Goal: Find specific fact: Find contact information

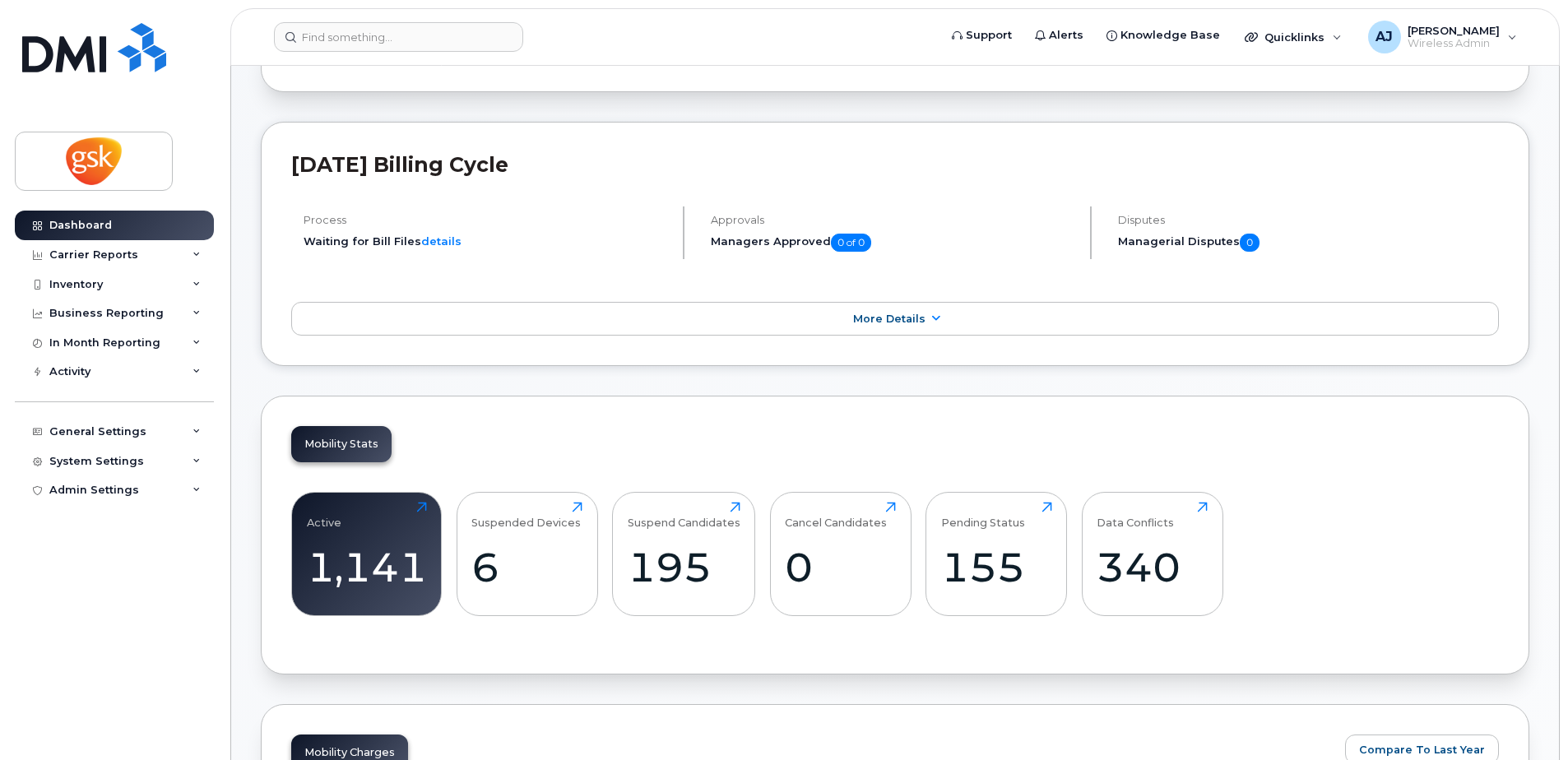
scroll to position [576, 0]
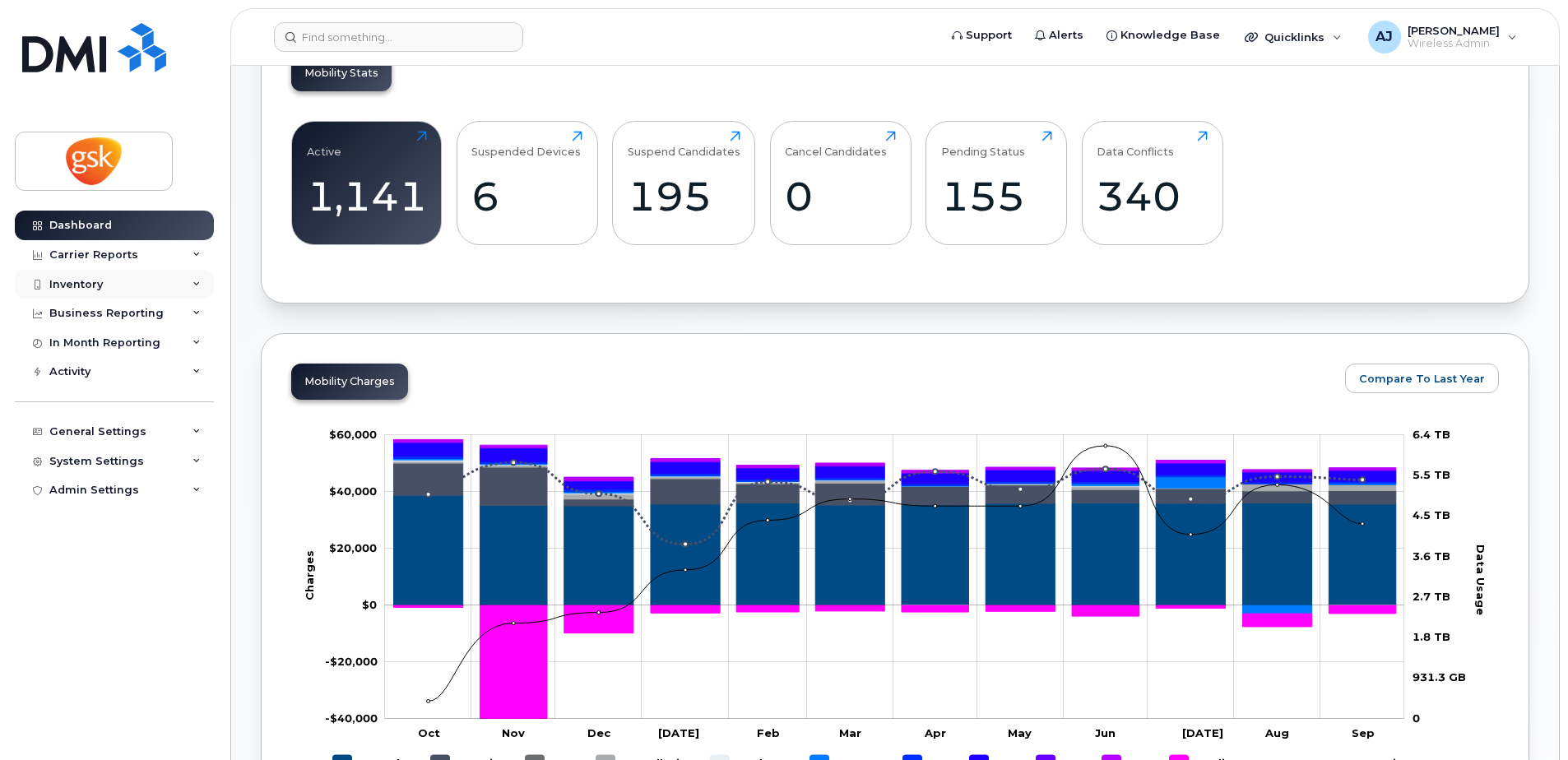
click at [144, 277] on div "Inventory" at bounding box center [114, 285] width 199 height 30
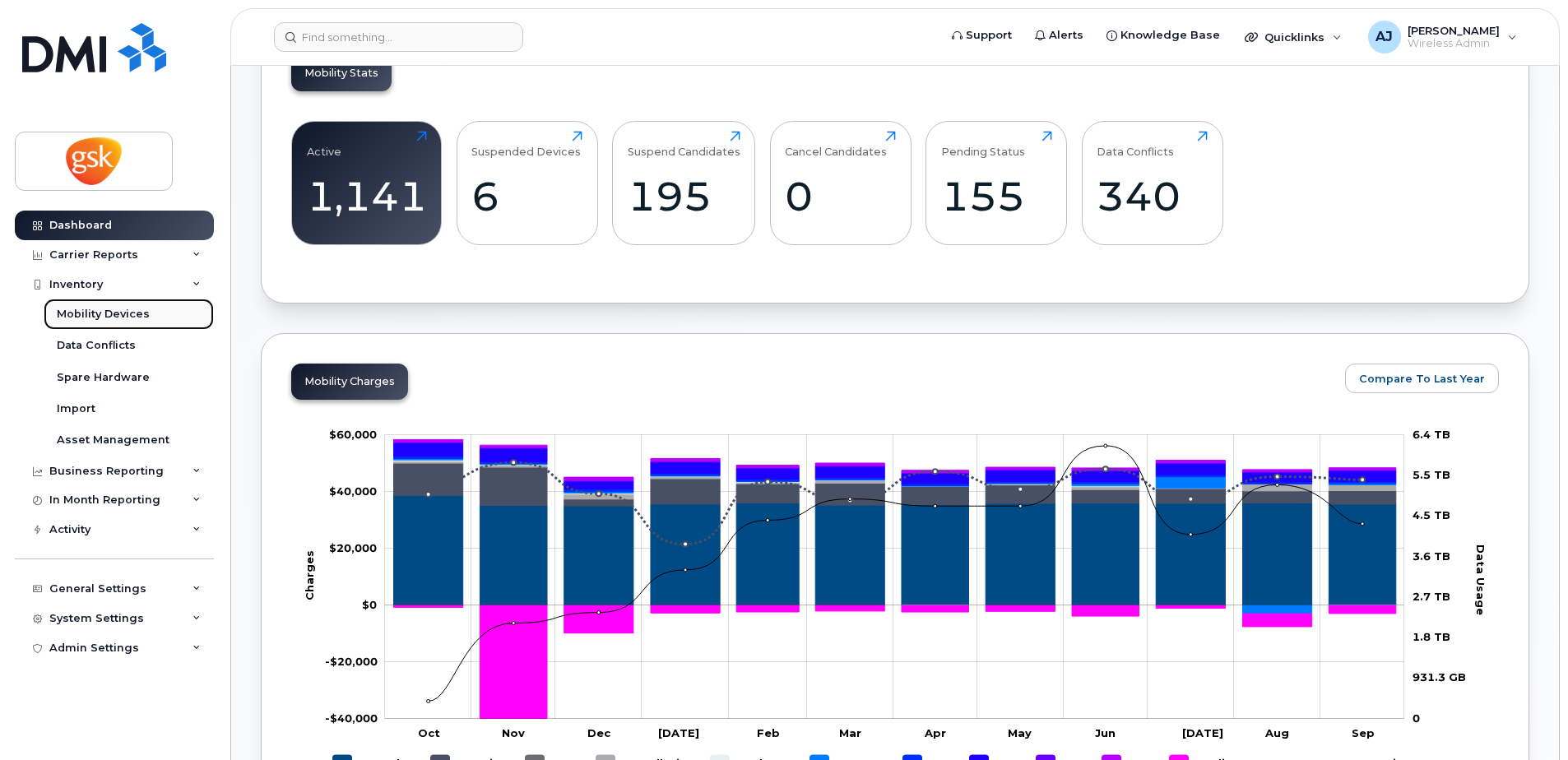
click at [125, 310] on div "Mobility Devices" at bounding box center [103, 314] width 93 height 15
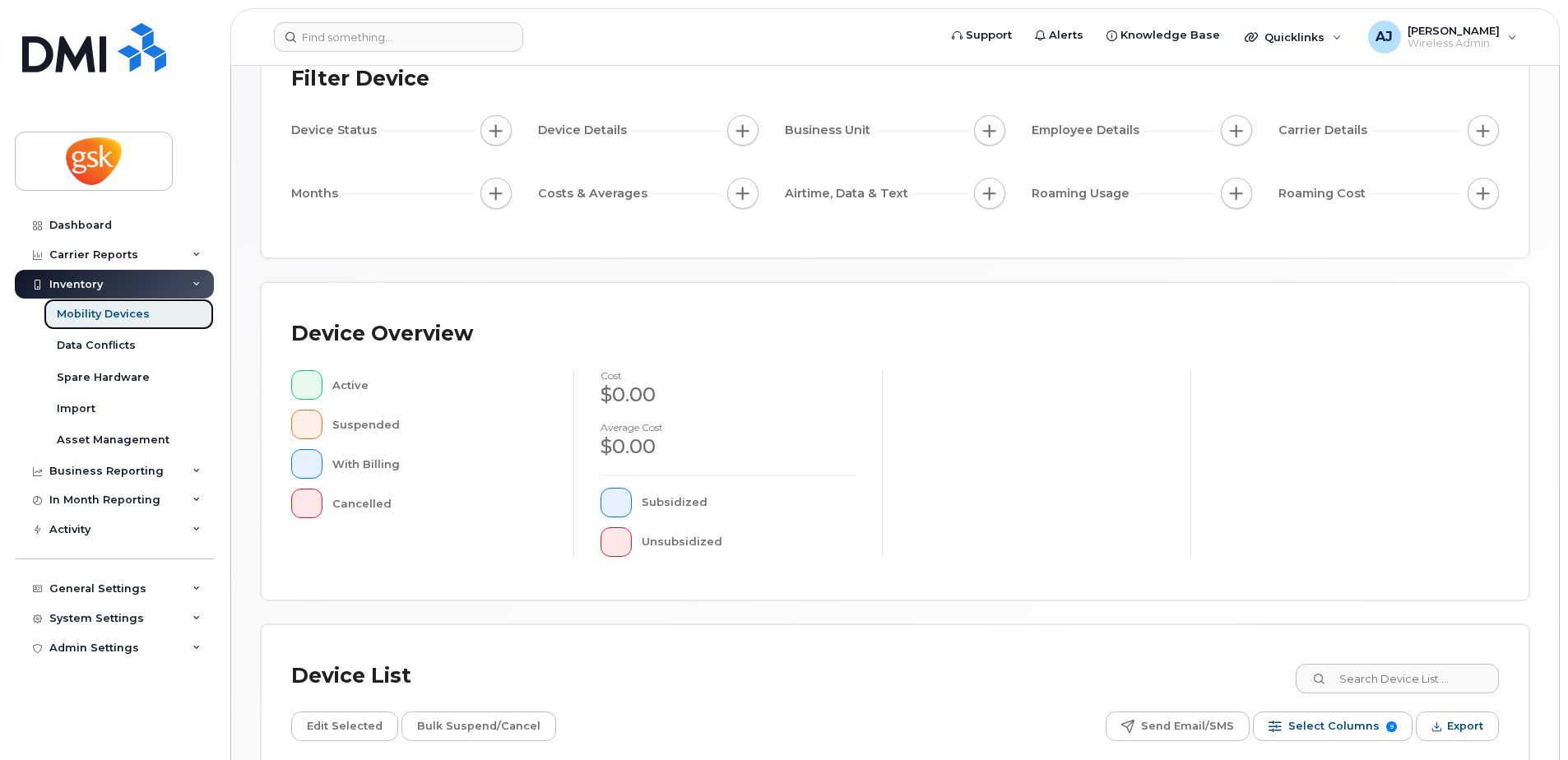
scroll to position [371, 0]
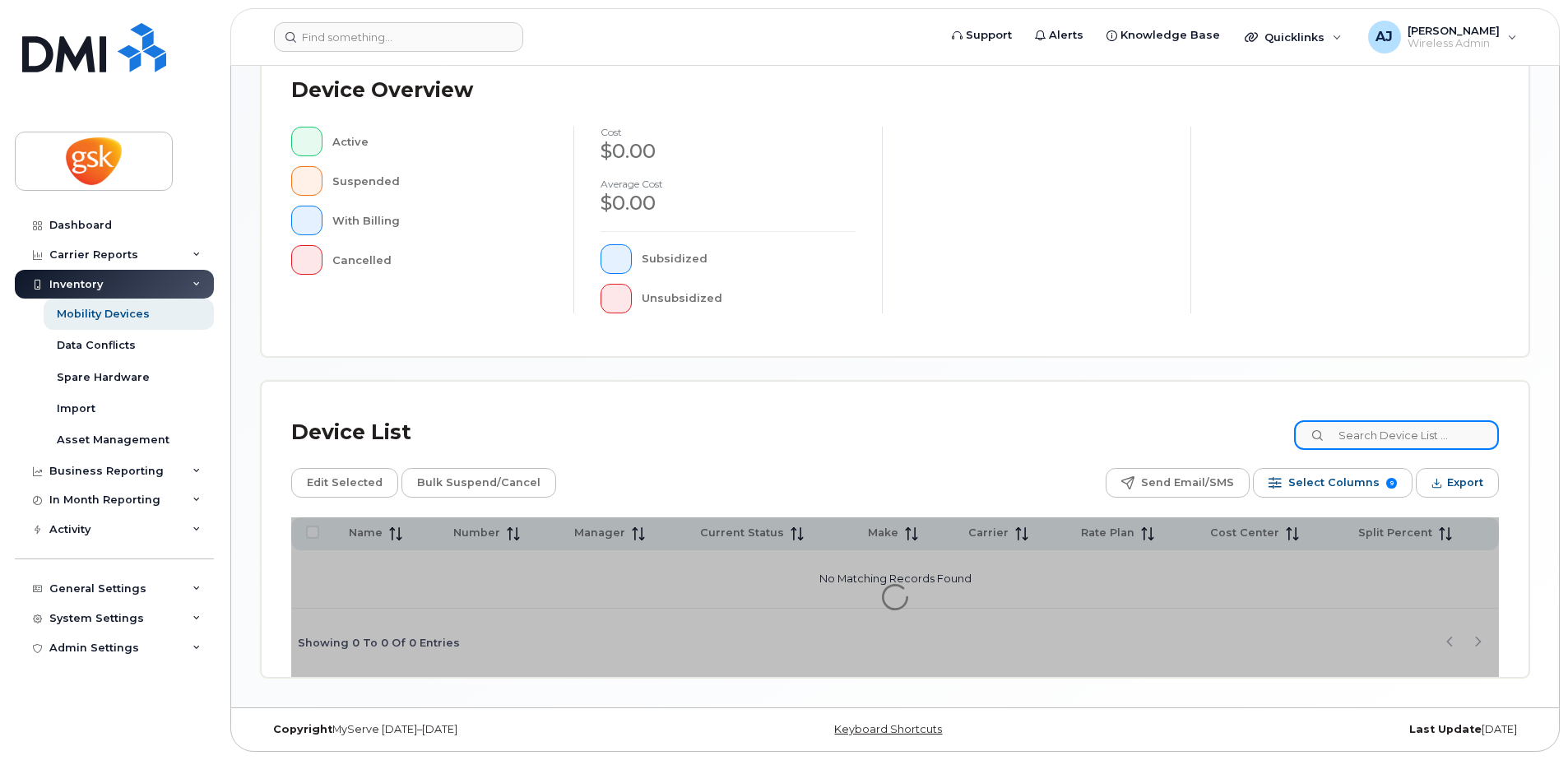
click at [1398, 435] on input at bounding box center [1396, 435] width 205 height 30
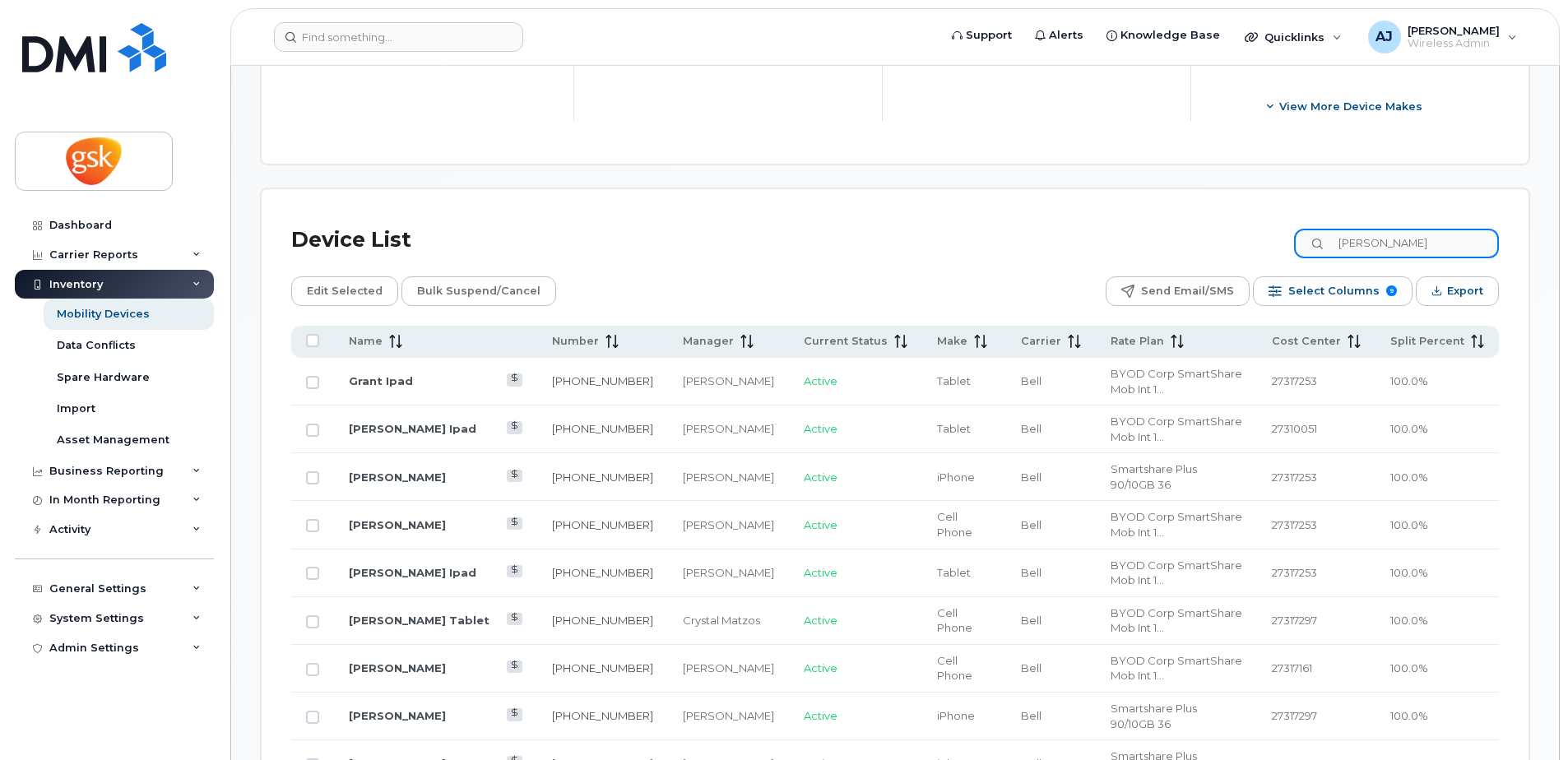
scroll to position [700, 0]
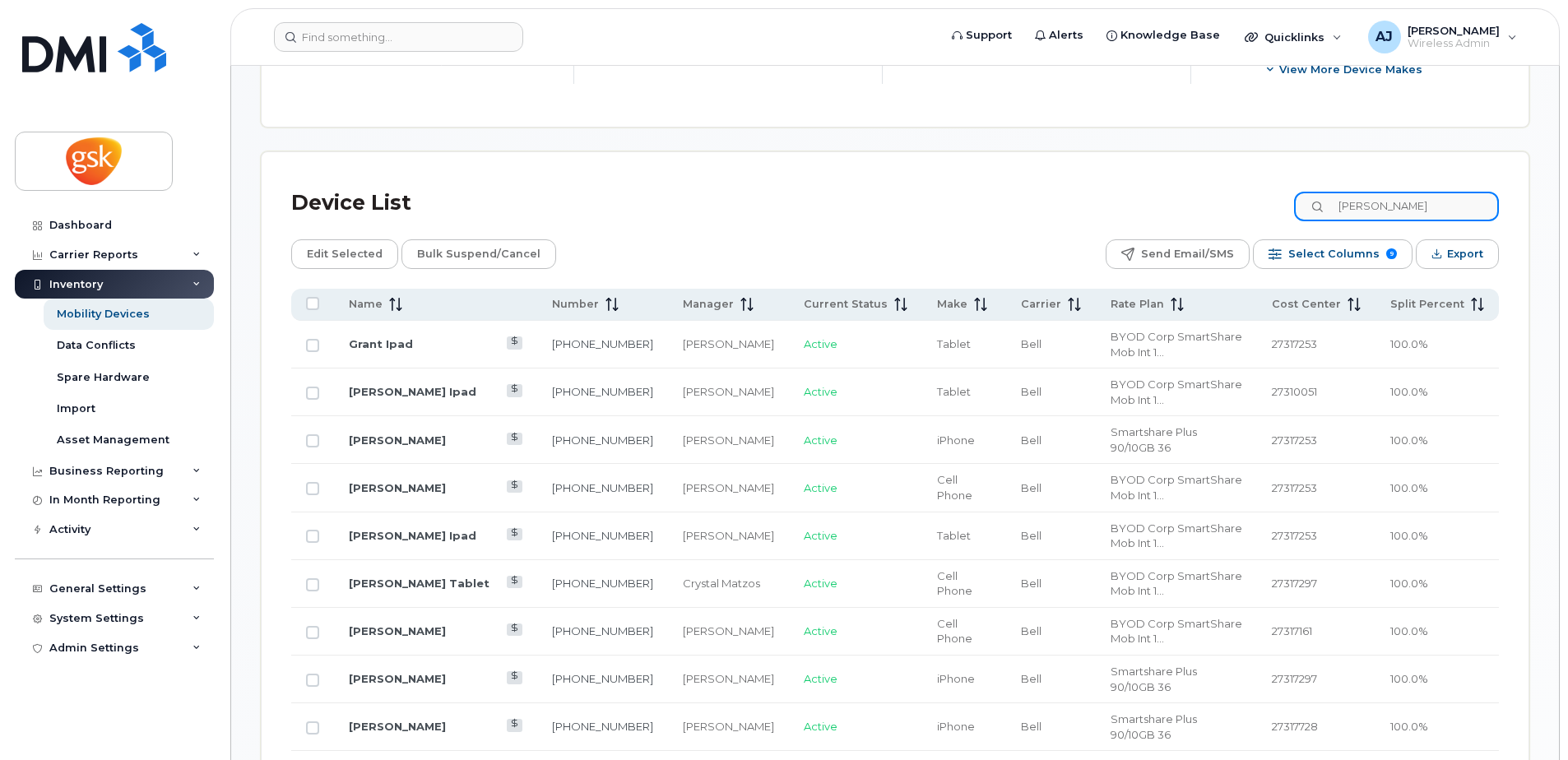
click at [1420, 202] on input "[PERSON_NAME]" at bounding box center [1396, 207] width 205 height 30
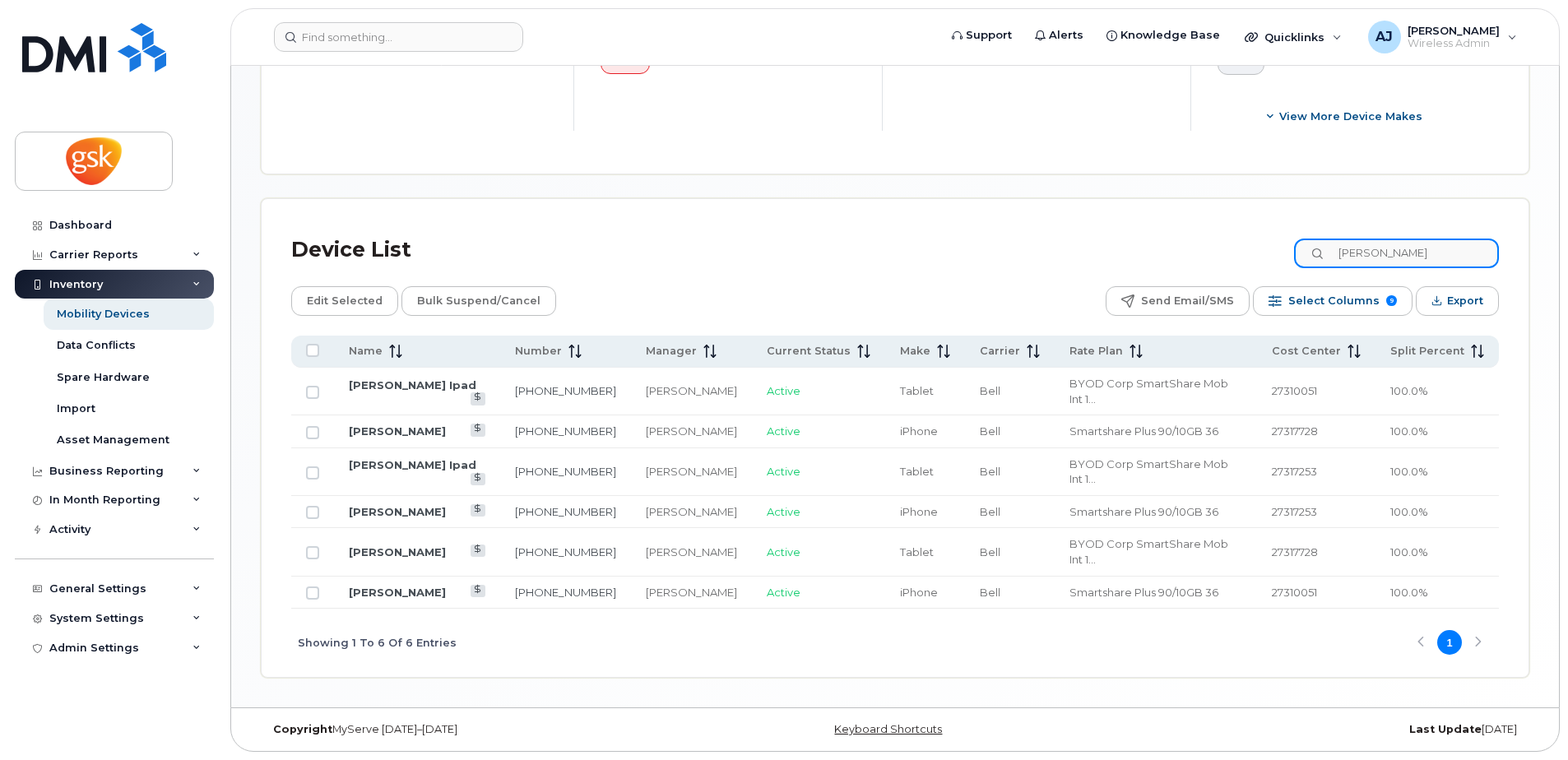
scroll to position [607, 0]
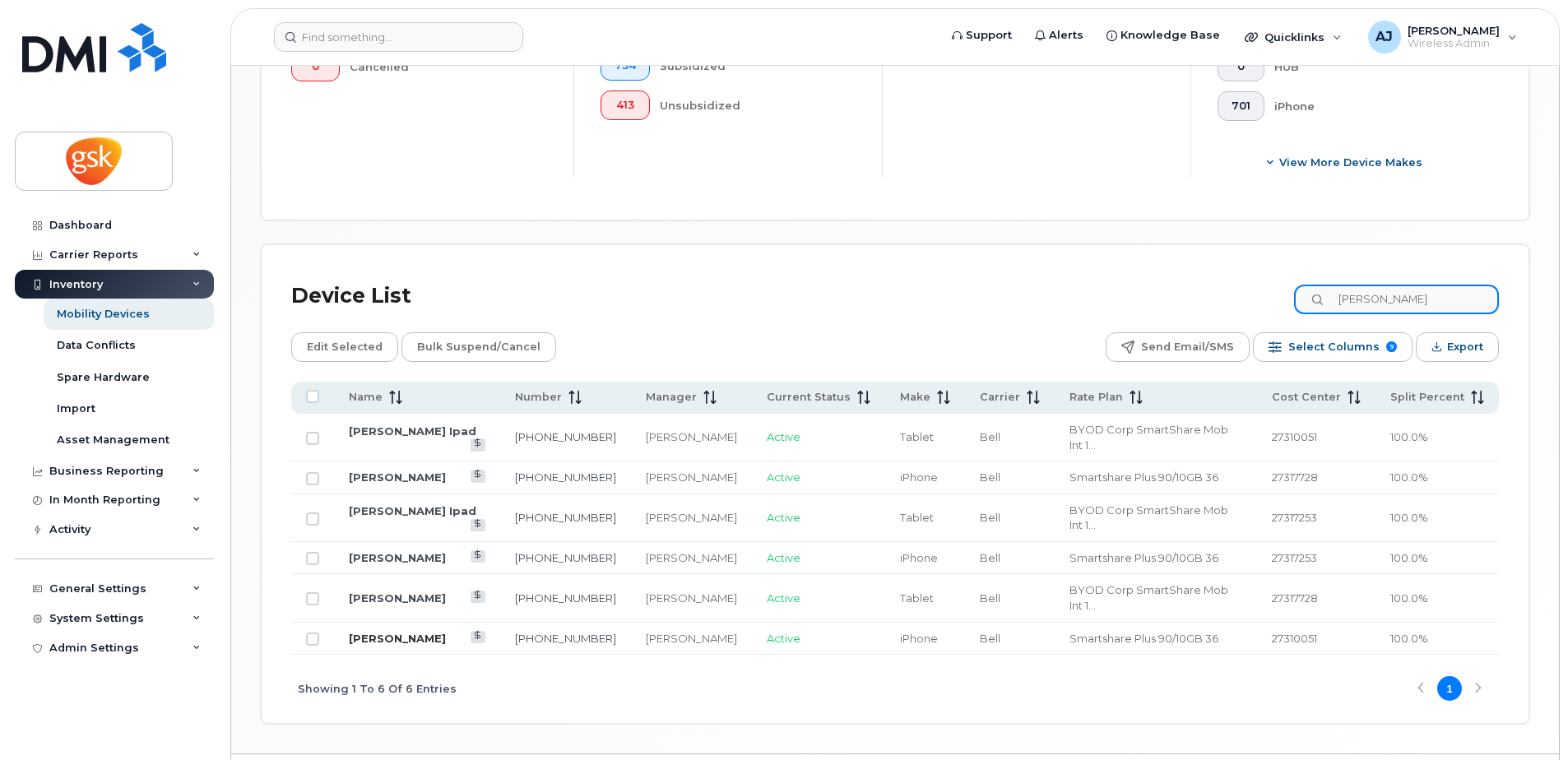
type input "[PERSON_NAME]"
click at [381, 632] on link "[PERSON_NAME]" at bounding box center [398, 638] width 97 height 13
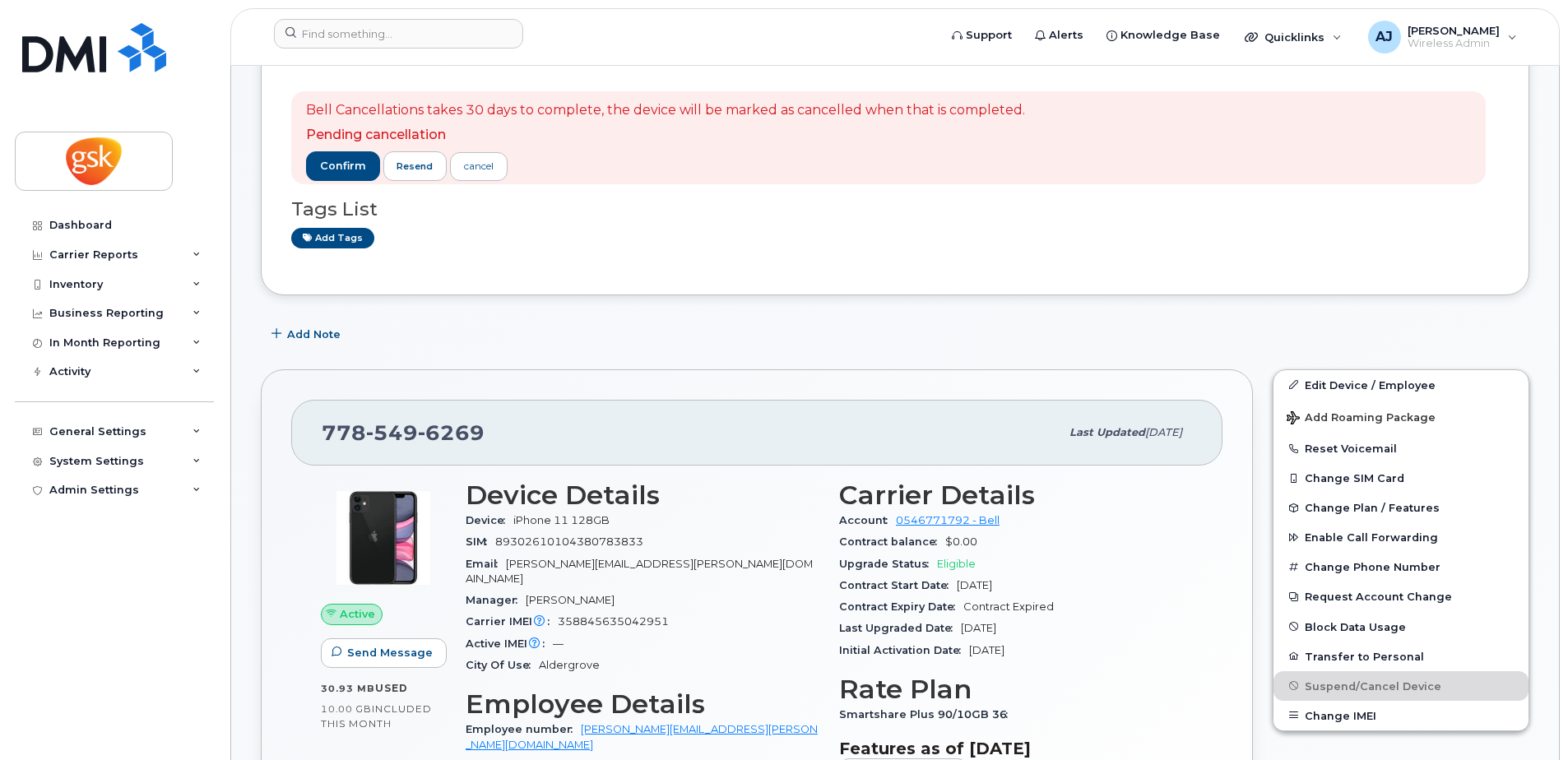
scroll to position [165, 0]
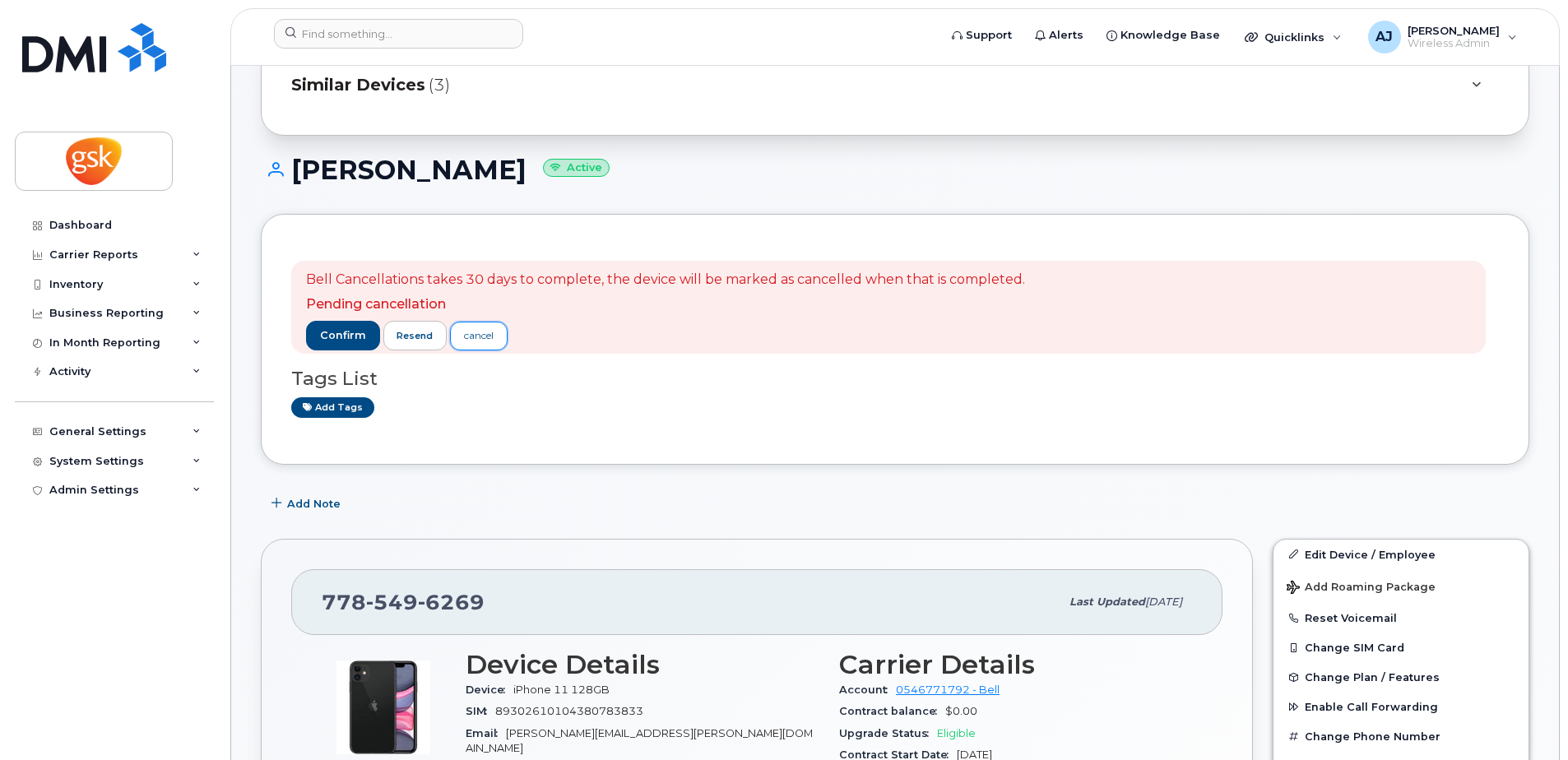
click at [474, 337] on div "cancel" at bounding box center [479, 336] width 30 height 15
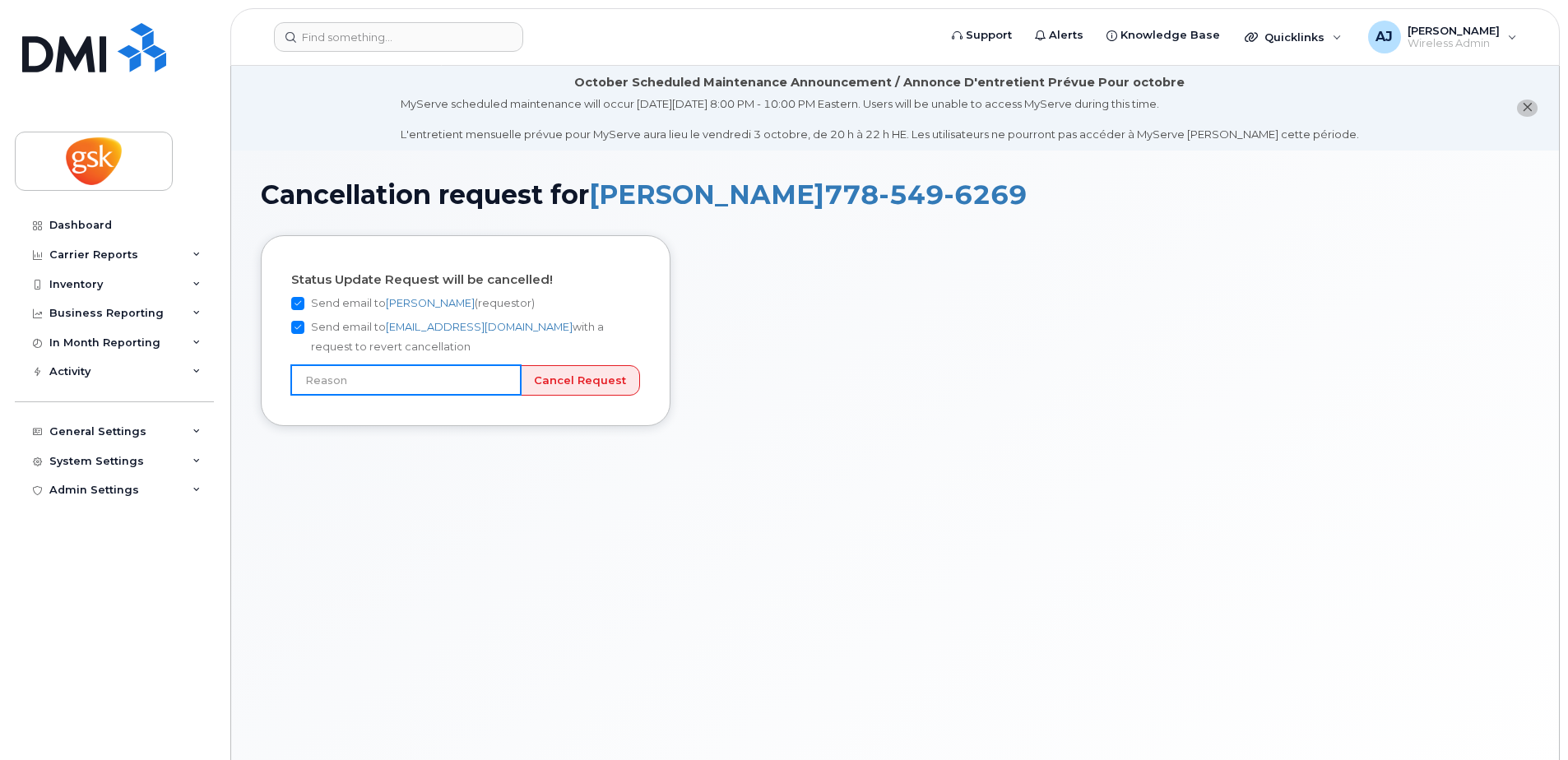
click at [462, 382] on input "text" at bounding box center [405, 380] width 229 height 30
type input "Incorrect number"
click at [570, 377] on input "Cancel Request" at bounding box center [580, 380] width 120 height 31
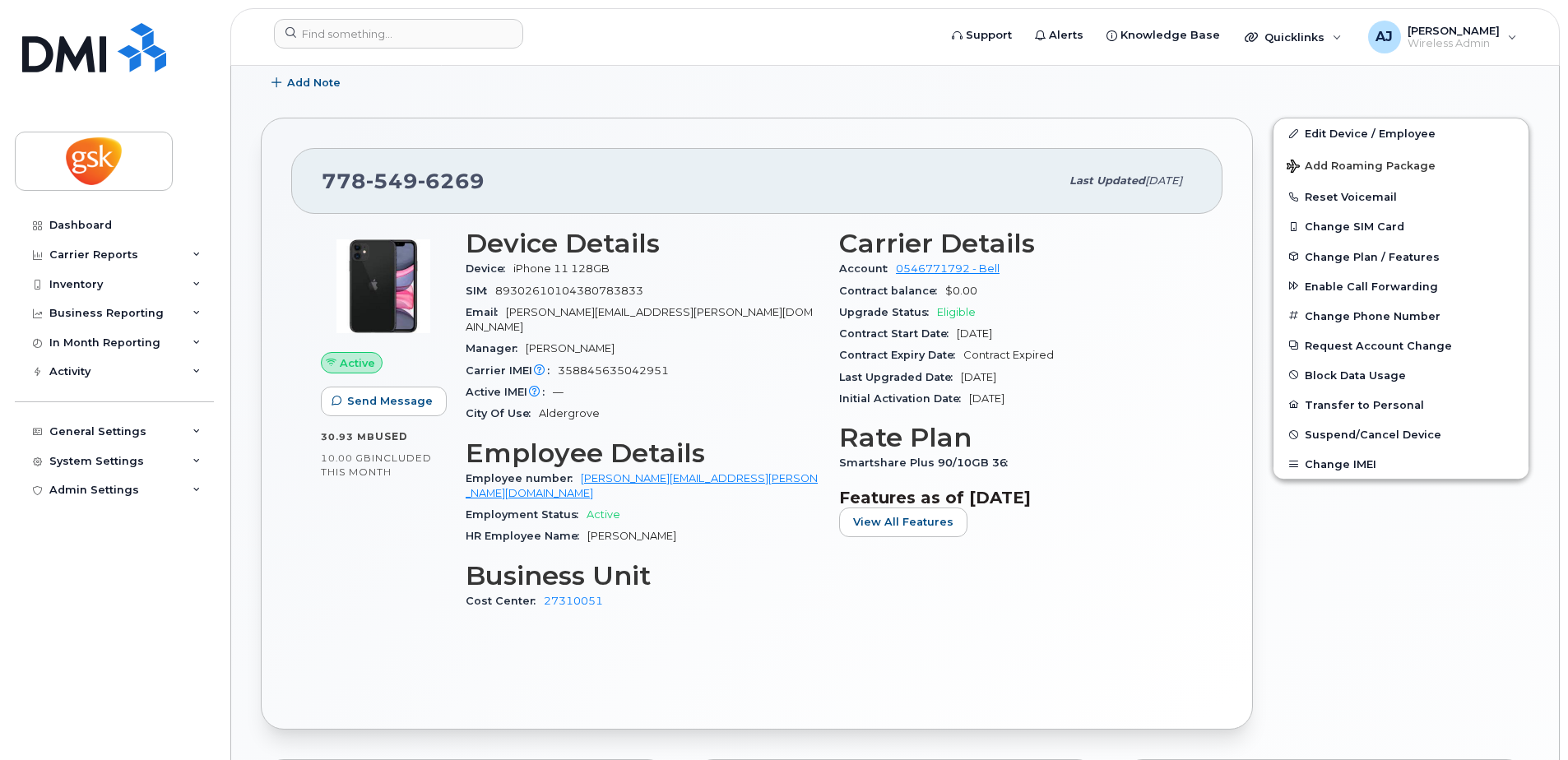
scroll to position [493, 0]
click at [770, 386] on div "Active IMEI Active IMEI is refreshed daily with a delay of up to 48 hours follo…" at bounding box center [643, 391] width 354 height 22
click at [962, 307] on span "Eligible" at bounding box center [955, 311] width 38 height 12
drag, startPoint x: 962, startPoint y: 307, endPoint x: 1003, endPoint y: 346, distance: 56.6
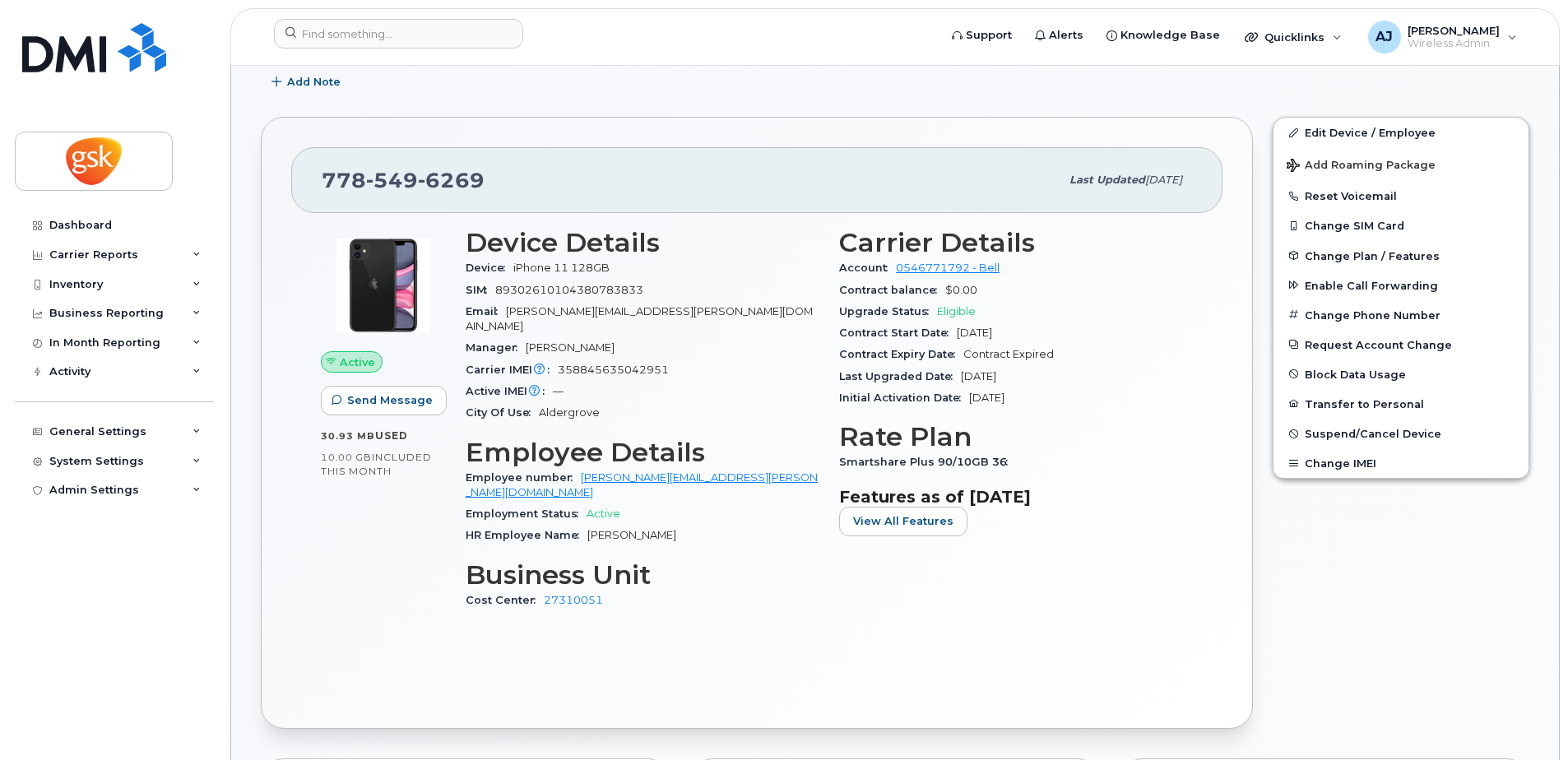
click at [1003, 348] on span "Contract Expired" at bounding box center [1008, 354] width 91 height 12
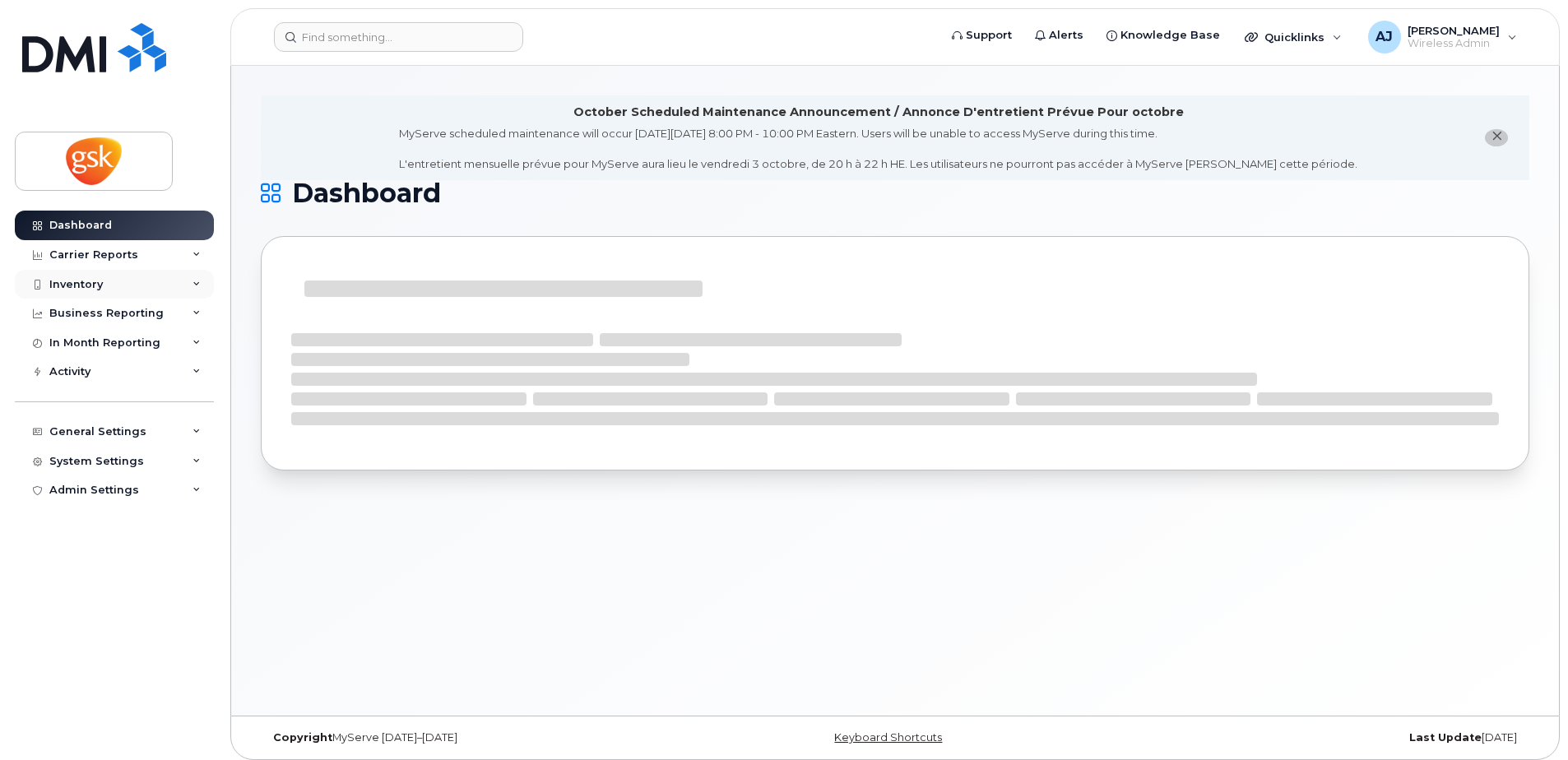
click at [182, 288] on div "Inventory" at bounding box center [114, 285] width 199 height 30
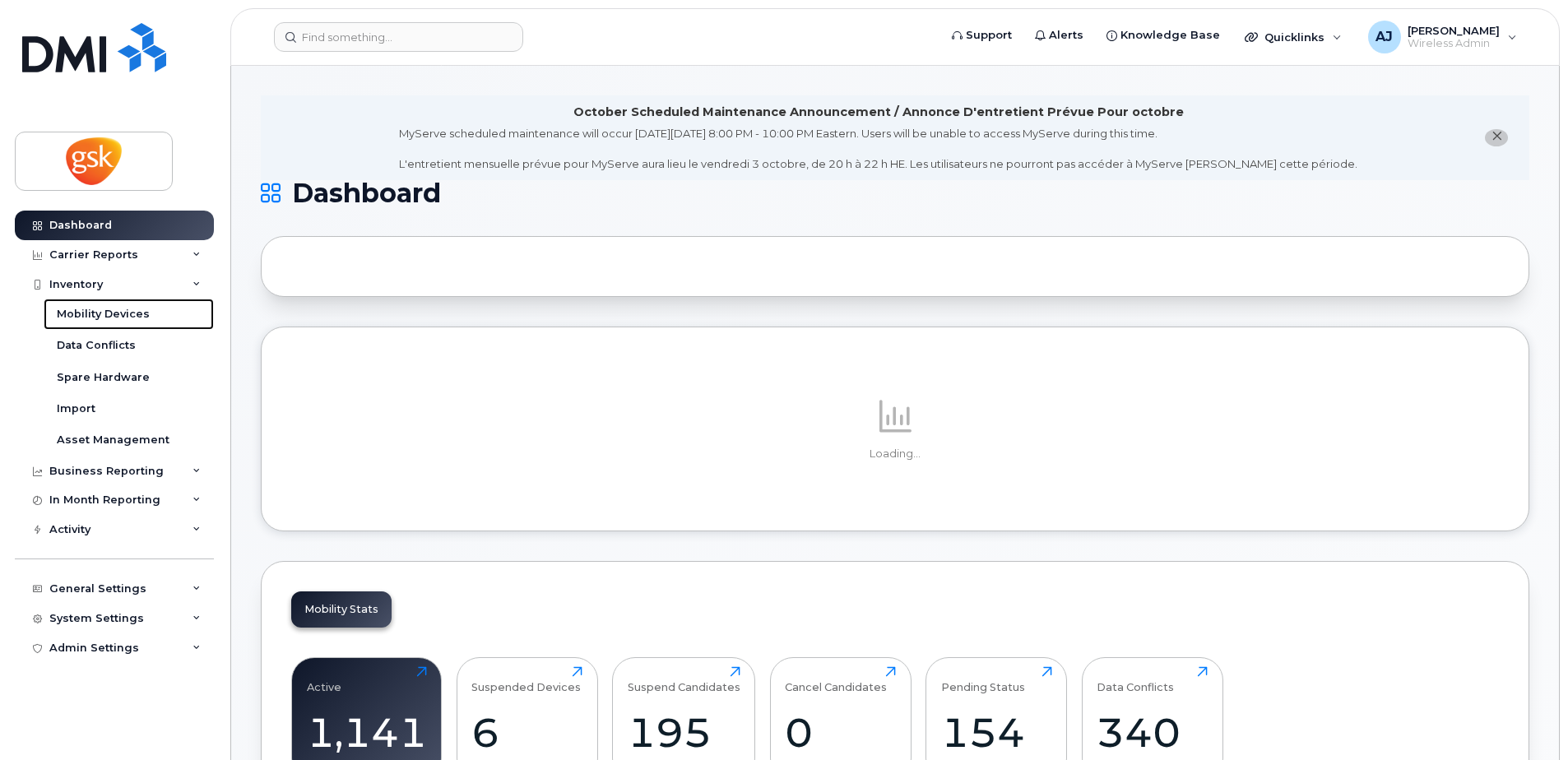
click at [153, 313] on link "Mobility Devices" at bounding box center [129, 314] width 170 height 31
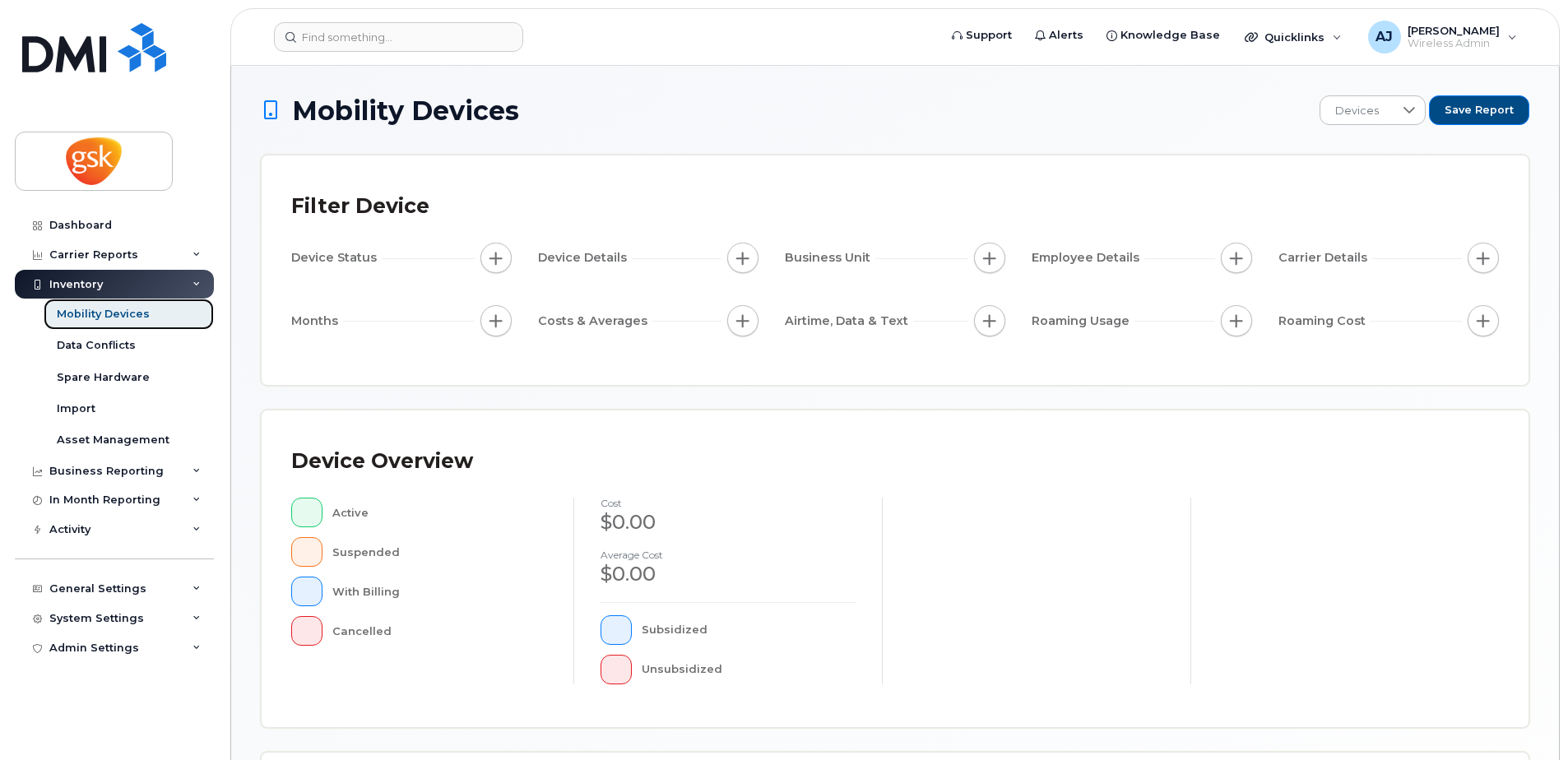
scroll to position [371, 0]
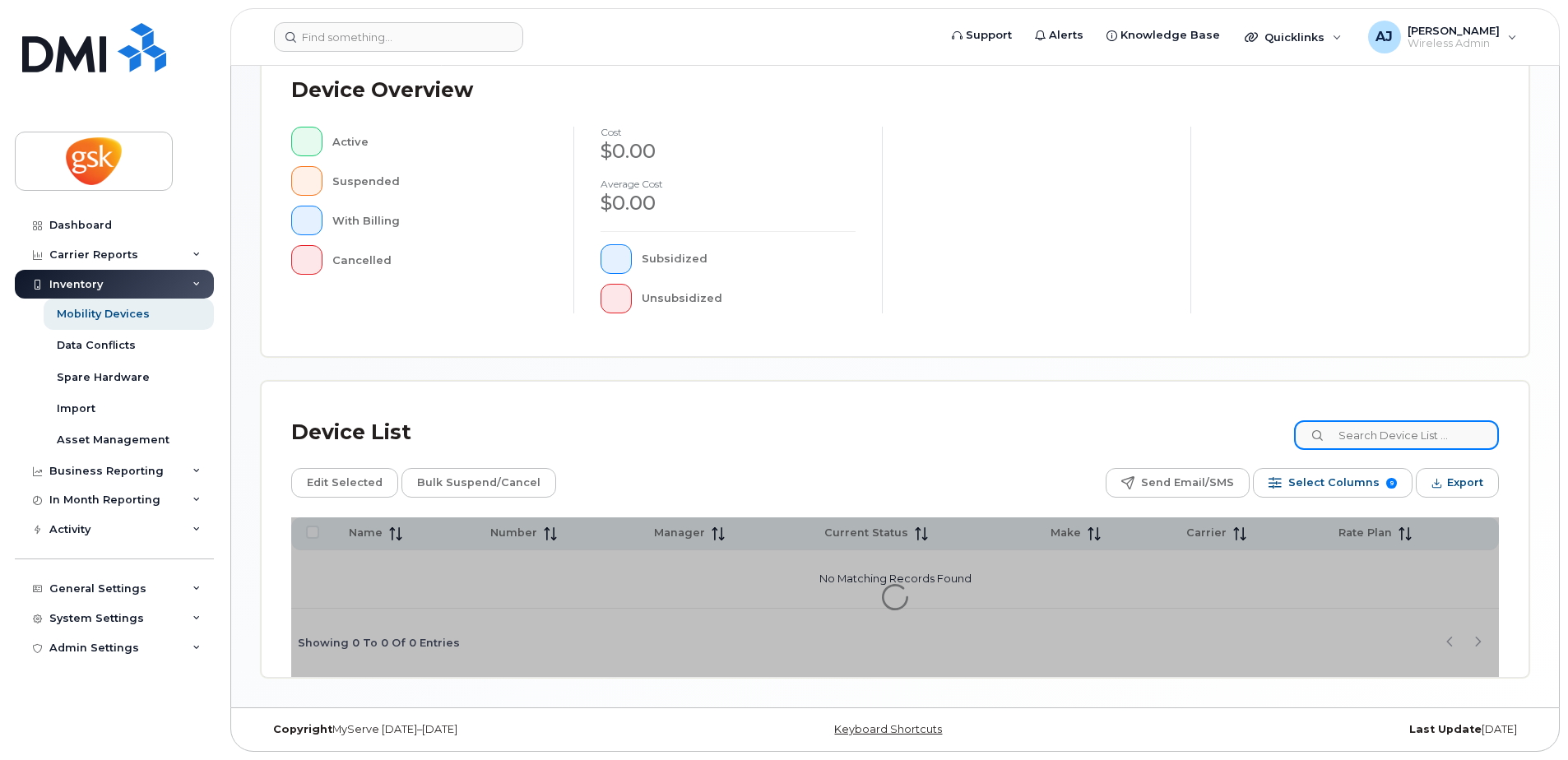
click at [1384, 431] on input at bounding box center [1396, 435] width 205 height 30
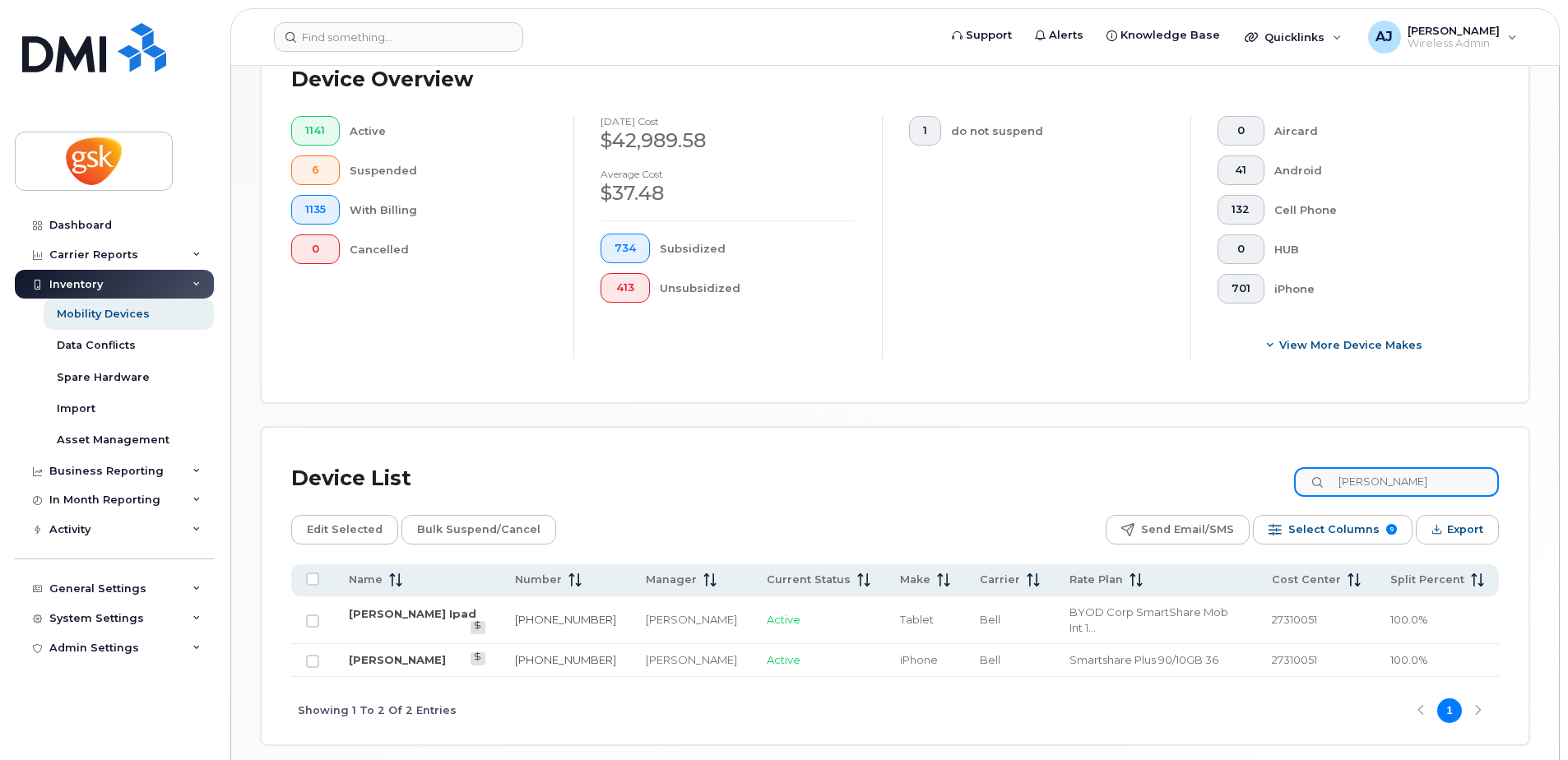
scroll to position [477, 0]
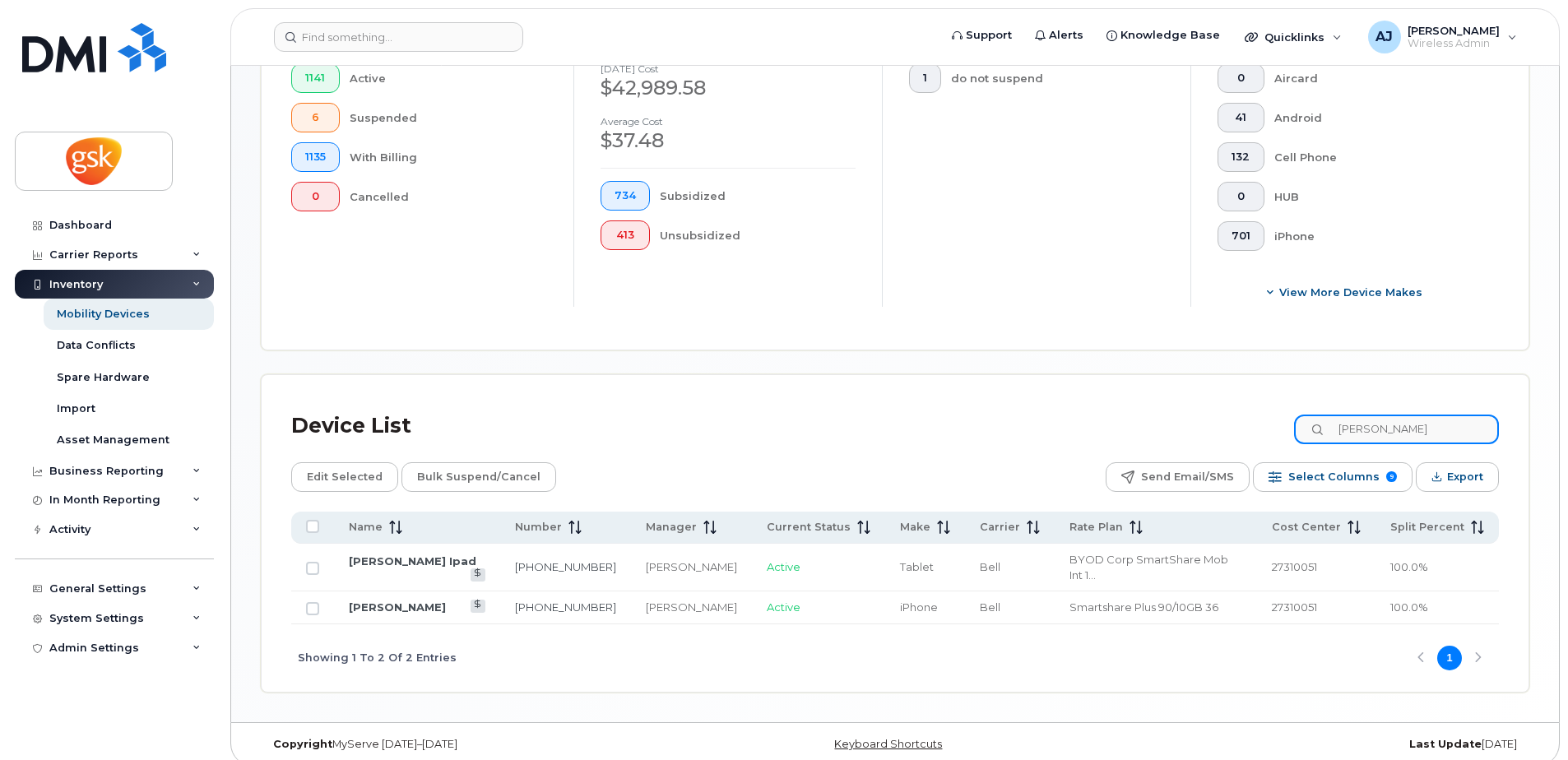
type input "[PERSON_NAME]"
drag, startPoint x: 573, startPoint y: 592, endPoint x: 487, endPoint y: 591, distance: 86.0
click at [500, 592] on td "[PHONE_NUMBER]" at bounding box center [565, 607] width 131 height 33
copy link "[PHONE_NUMBER]"
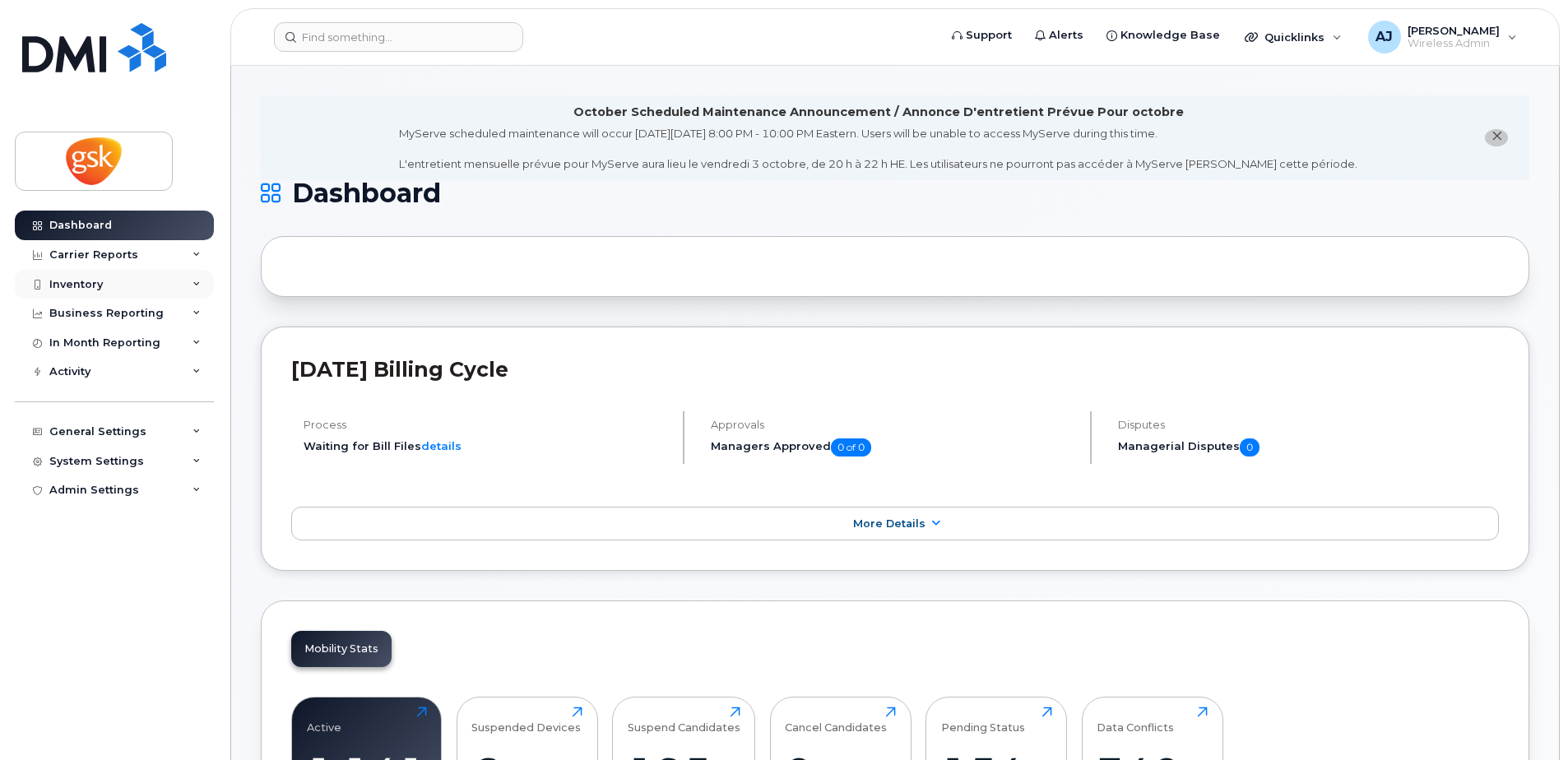
click at [85, 287] on div "Inventory" at bounding box center [76, 285] width 53 height 13
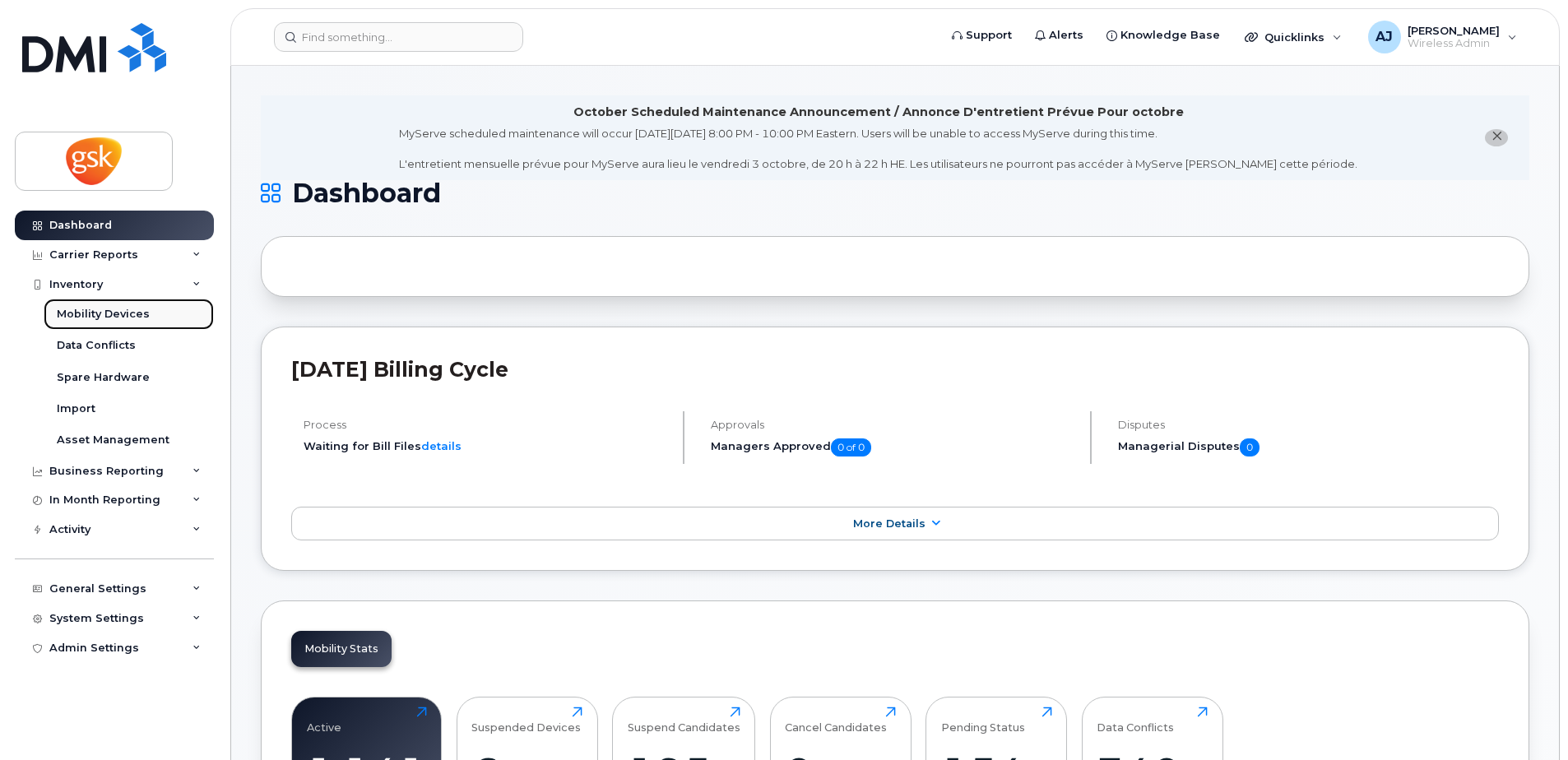
click at [95, 321] on div "Mobility Devices" at bounding box center [103, 314] width 93 height 15
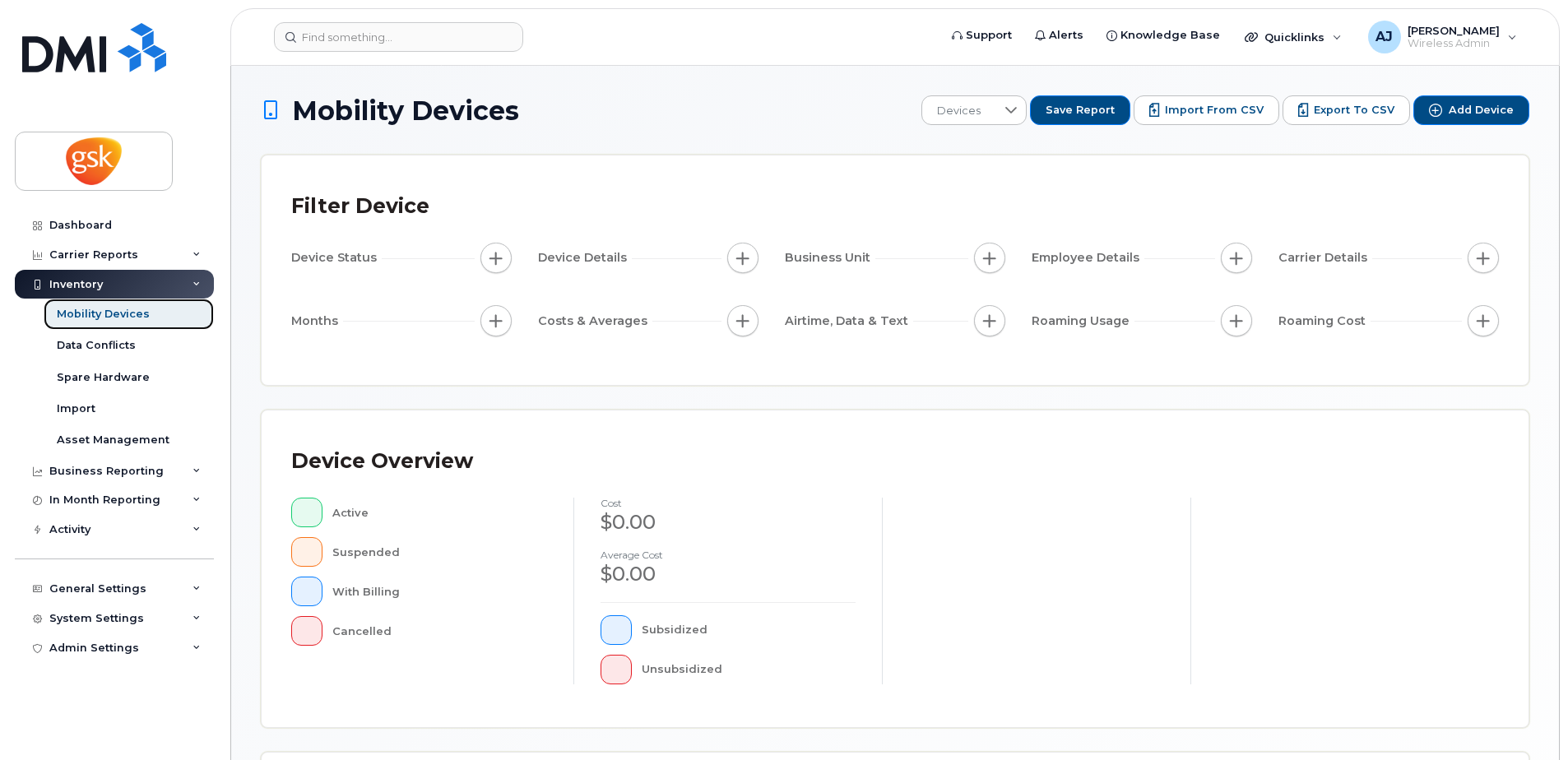
scroll to position [371, 0]
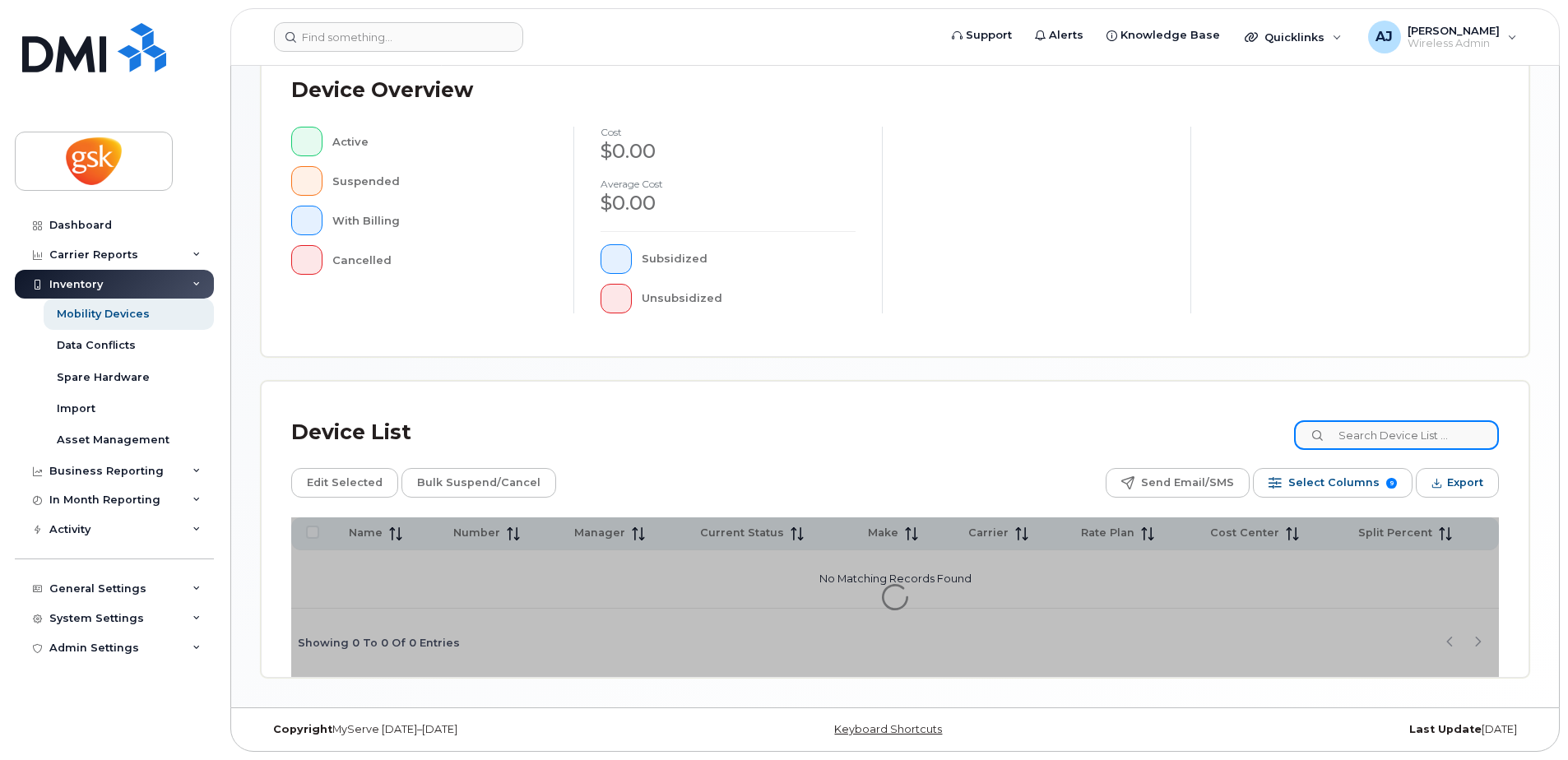
click at [1398, 439] on input at bounding box center [1396, 435] width 205 height 30
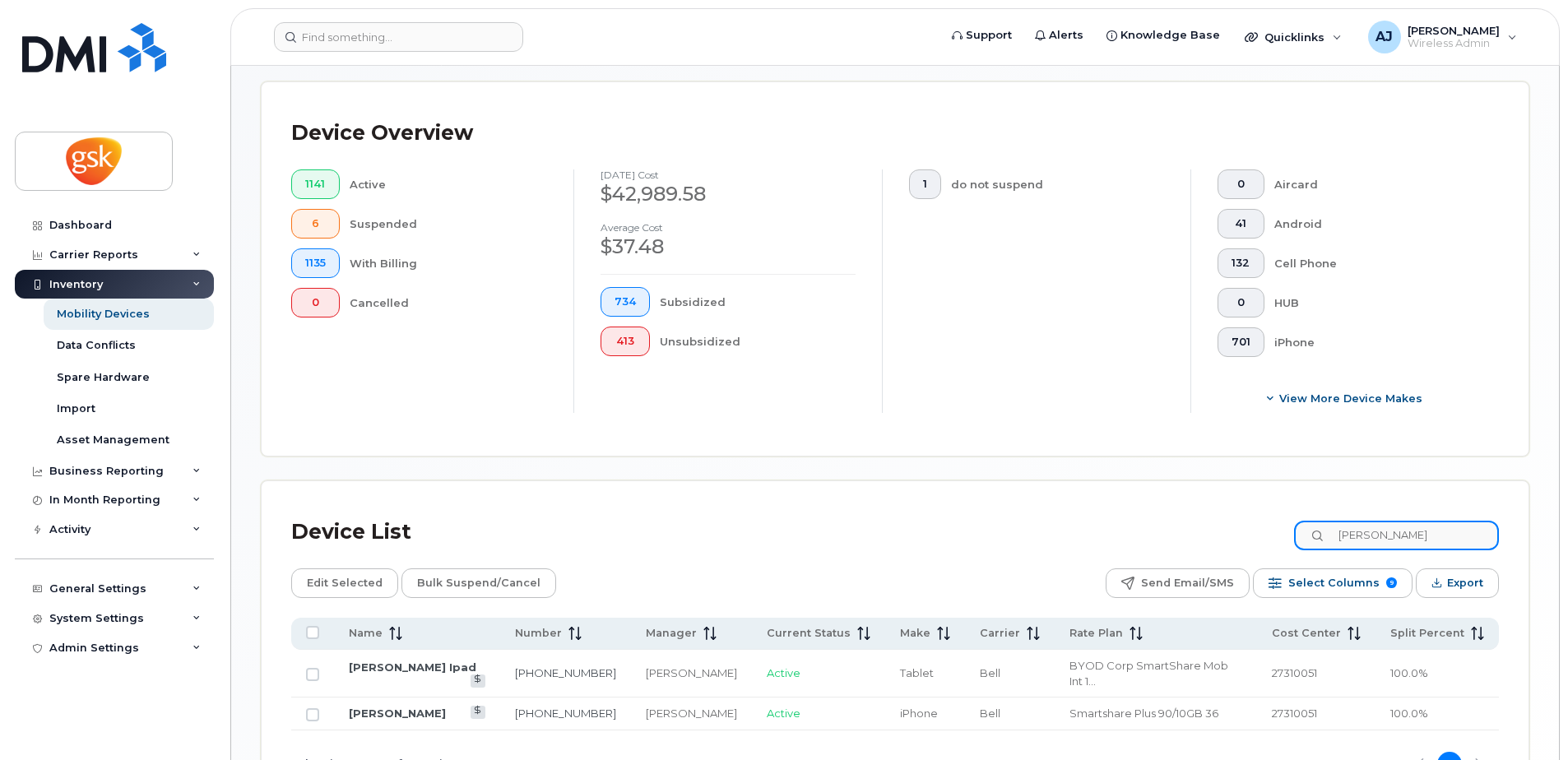
type input "[PERSON_NAME]"
drag, startPoint x: 573, startPoint y: 696, endPoint x: 488, endPoint y: 700, distance: 85.1
click at [500, 700] on td "[PHONE_NUMBER]" at bounding box center [565, 713] width 131 height 33
copy link "[PHONE_NUMBER]"
click at [864, 466] on div "Mobility Devices Devices Save Report Import from CSV Export to CSV Add Device F…" at bounding box center [895, 262] width 1269 height 1074
